Goal: Information Seeking & Learning: Learn about a topic

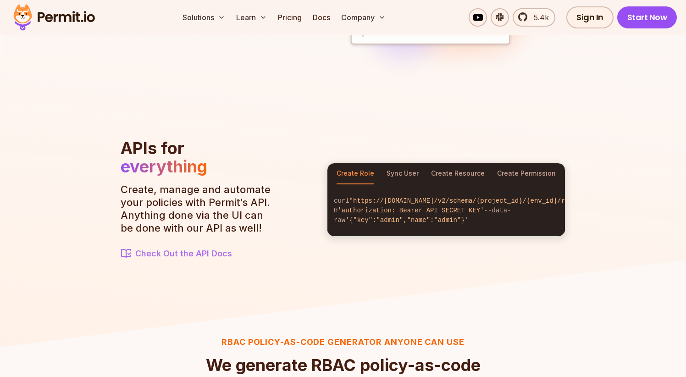
scroll to position [955, 0]
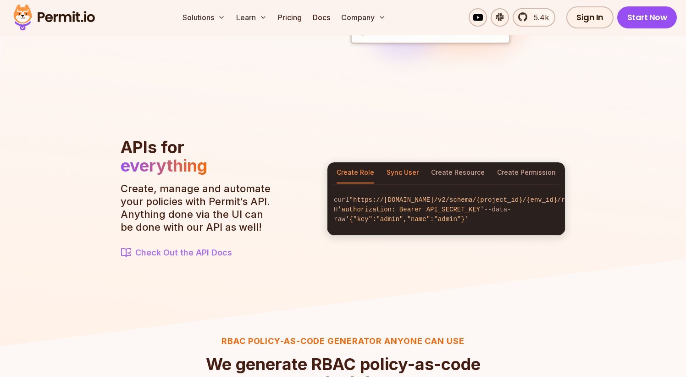
click at [401, 170] on button "Sync User" at bounding box center [402, 172] width 32 height 21
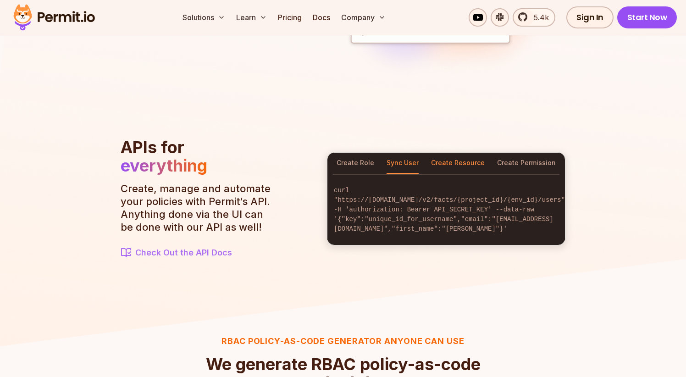
click at [438, 170] on button "Create Resource" at bounding box center [458, 163] width 54 height 21
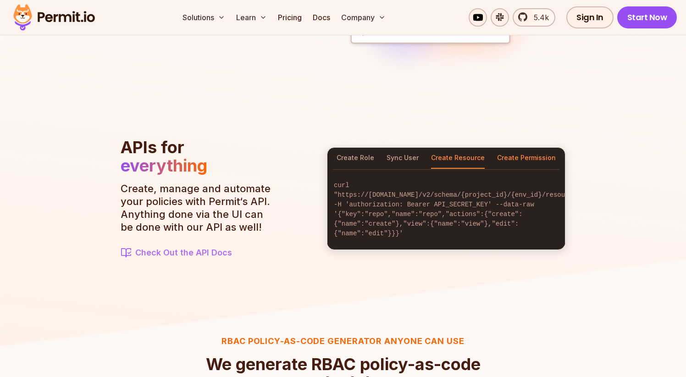
click at [518, 162] on button "Create Permission" at bounding box center [526, 158] width 59 height 21
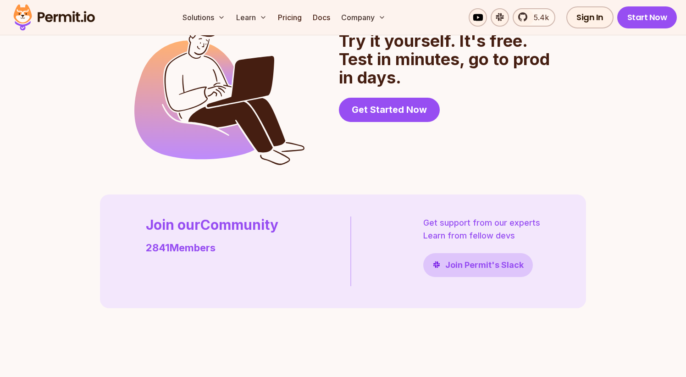
scroll to position [2440, 0]
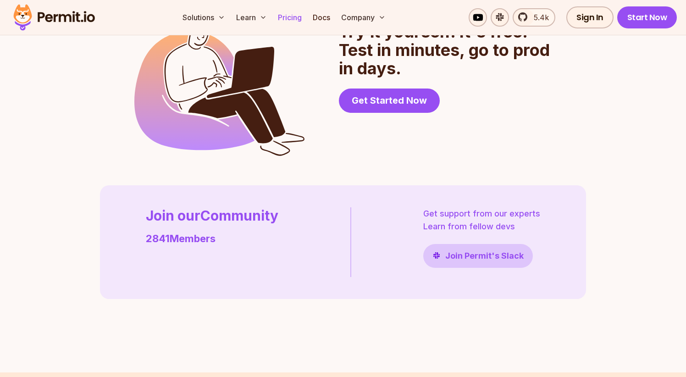
click at [291, 19] on link "Pricing" at bounding box center [289, 17] width 31 height 18
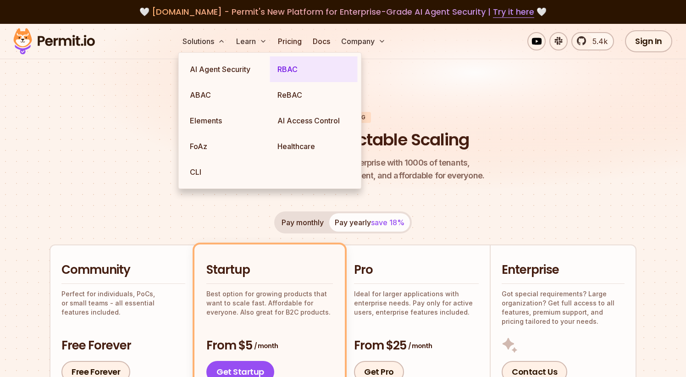
click at [289, 74] on link "RBAC" at bounding box center [314, 69] width 88 height 26
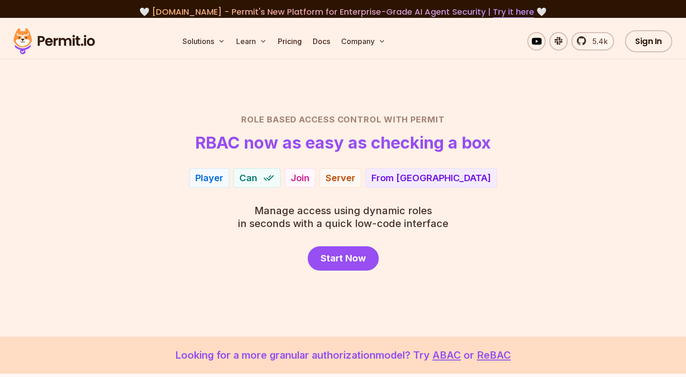
click at [221, 243] on div "Role Based Access Control with Permit RBAC now as easy as checking a box Player…" at bounding box center [343, 191] width 642 height 157
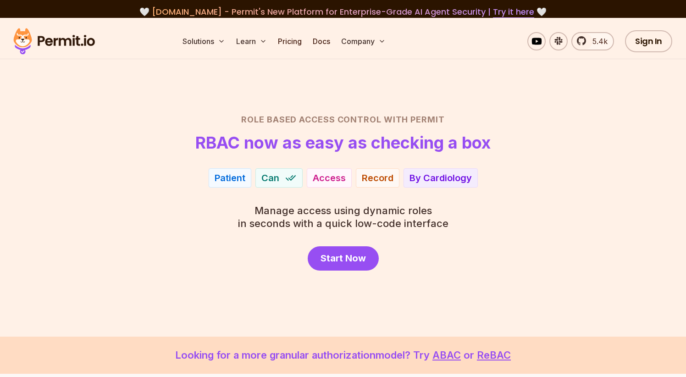
click at [72, 40] on img at bounding box center [54, 41] width 90 height 31
